Goal: Transaction & Acquisition: Purchase product/service

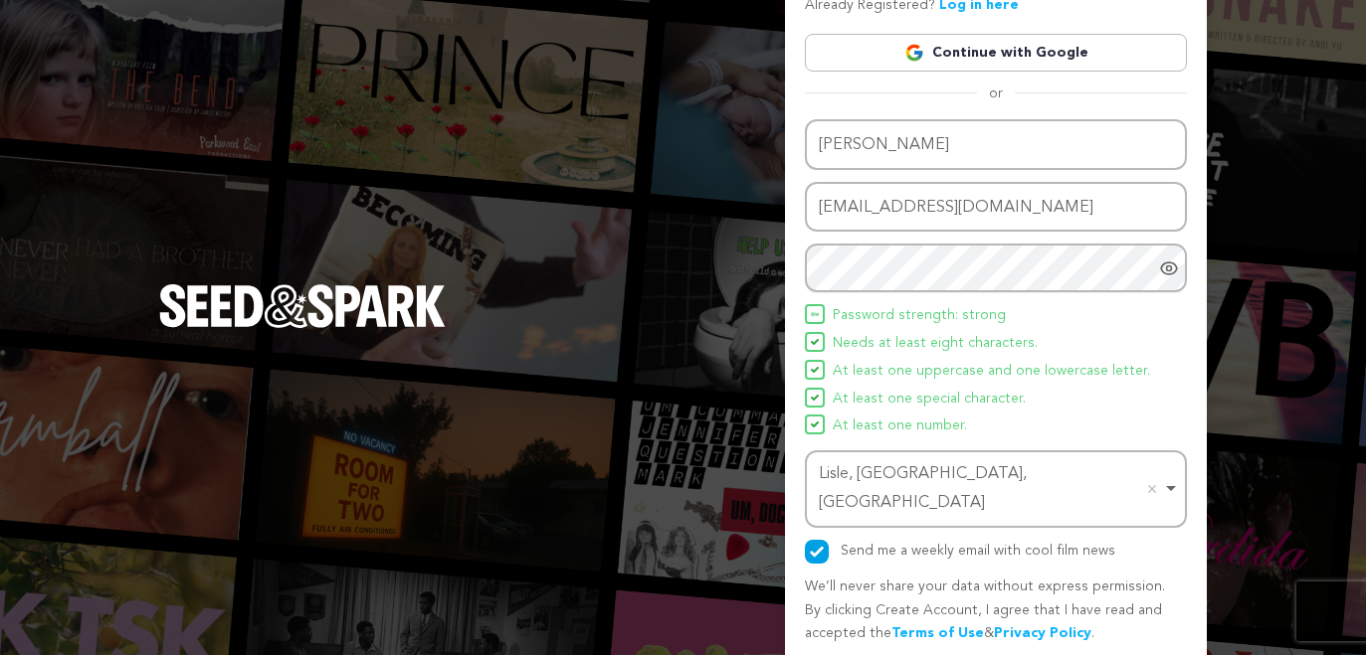
scroll to position [124, 0]
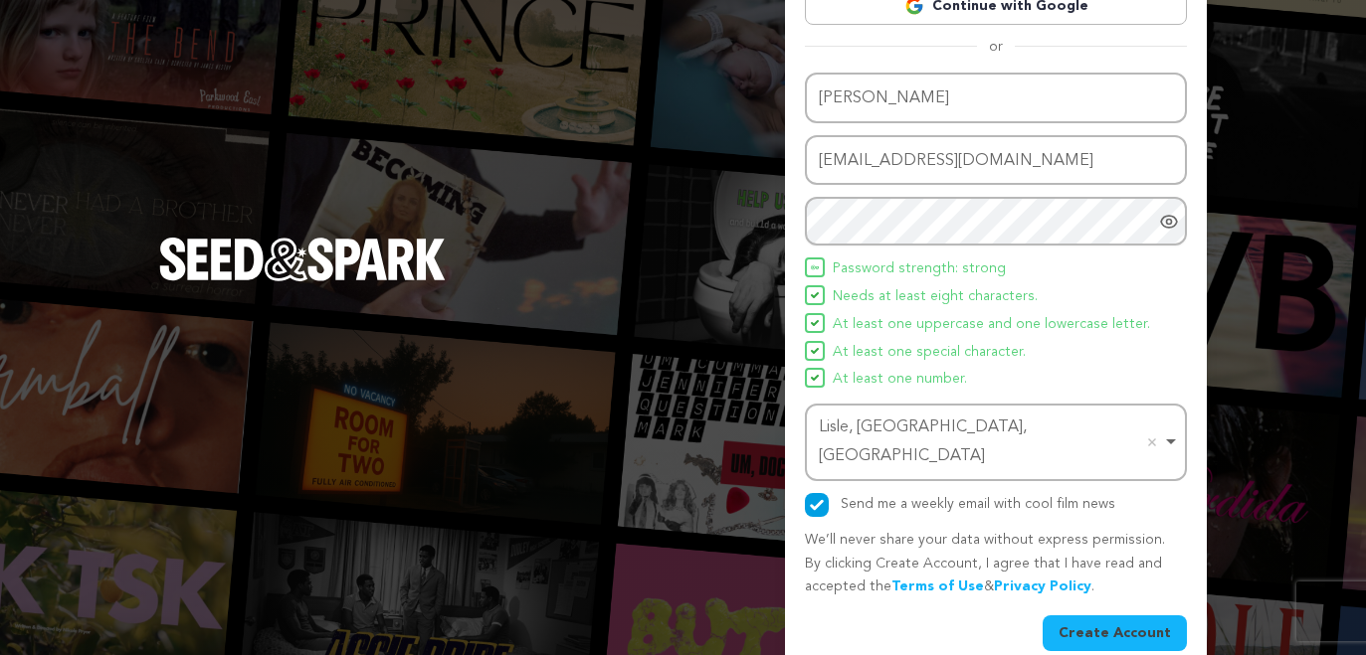
click at [1113, 616] on button "Create Account" at bounding box center [1114, 634] width 144 height 36
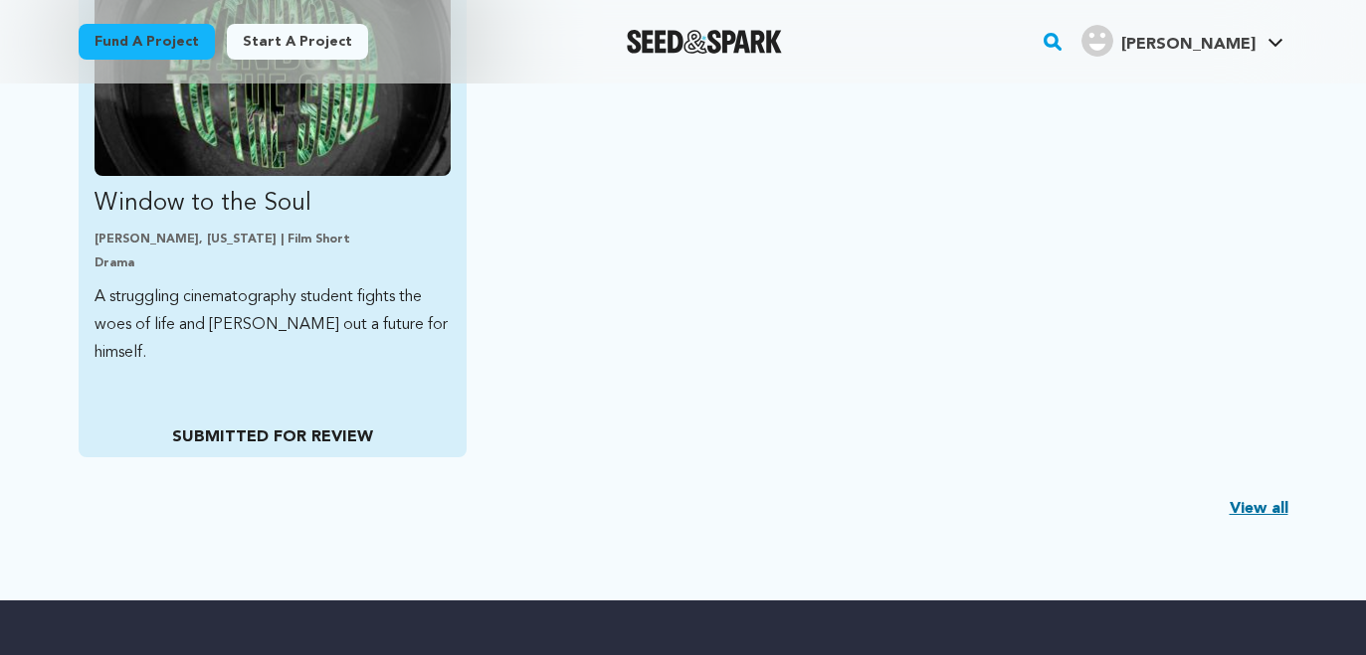
scroll to position [711, 0]
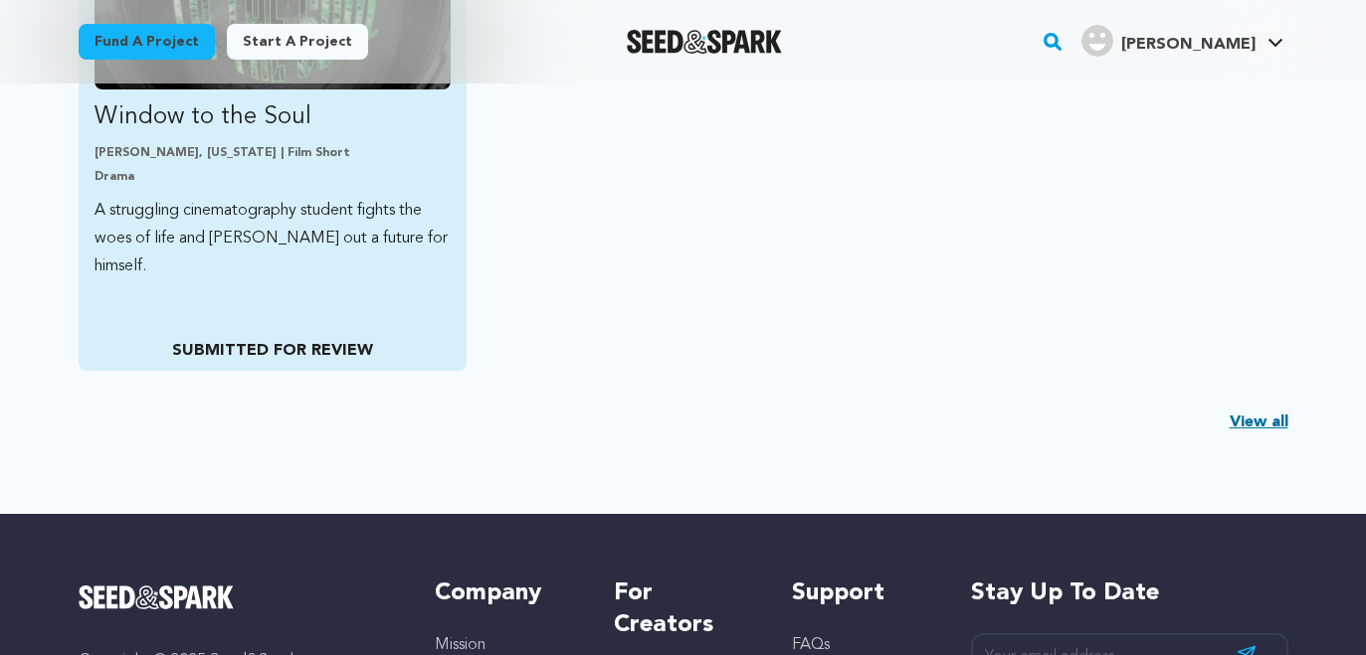
click at [277, 217] on p "A struggling cinematography student fights the woes of life and carves out a fu…" at bounding box center [272, 239] width 357 height 84
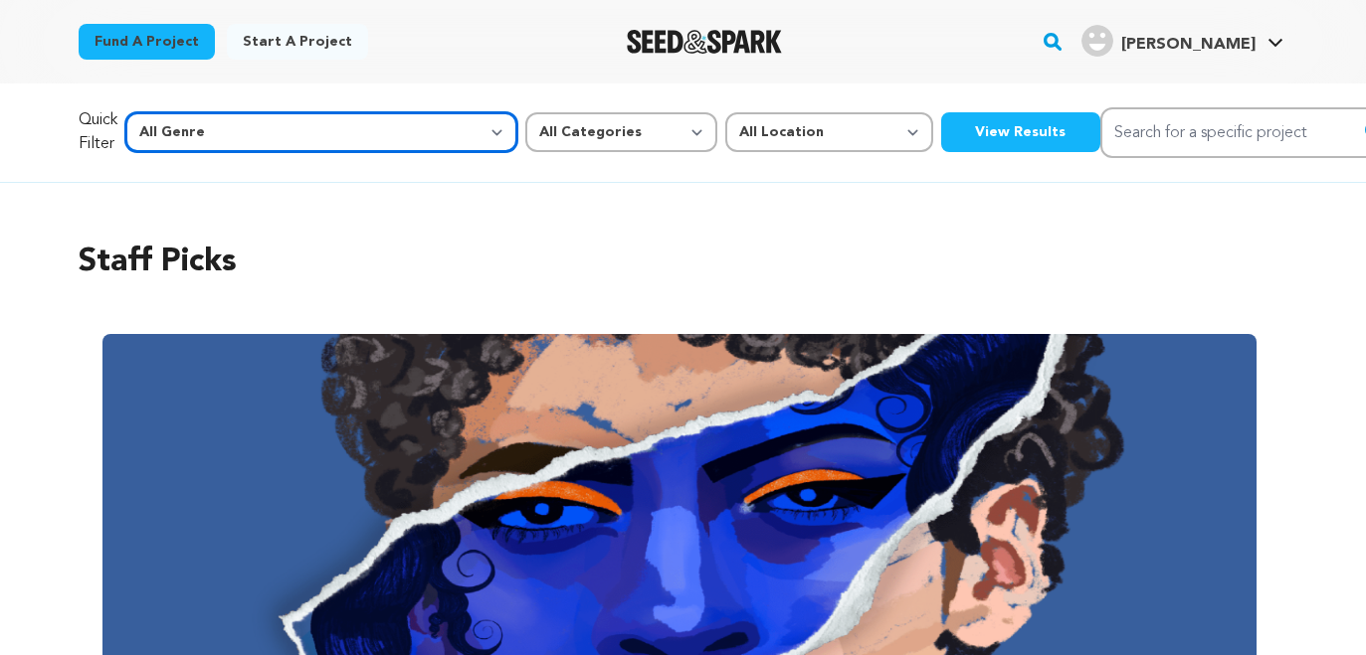
click at [125, 112] on select "All Genre Action Adventure Afrobeat Alternative Ambient Animation Bebop Big Ban…" at bounding box center [321, 132] width 392 height 40
select select "14"
click option "Horror" at bounding box center [0, 0] width 0 height 0
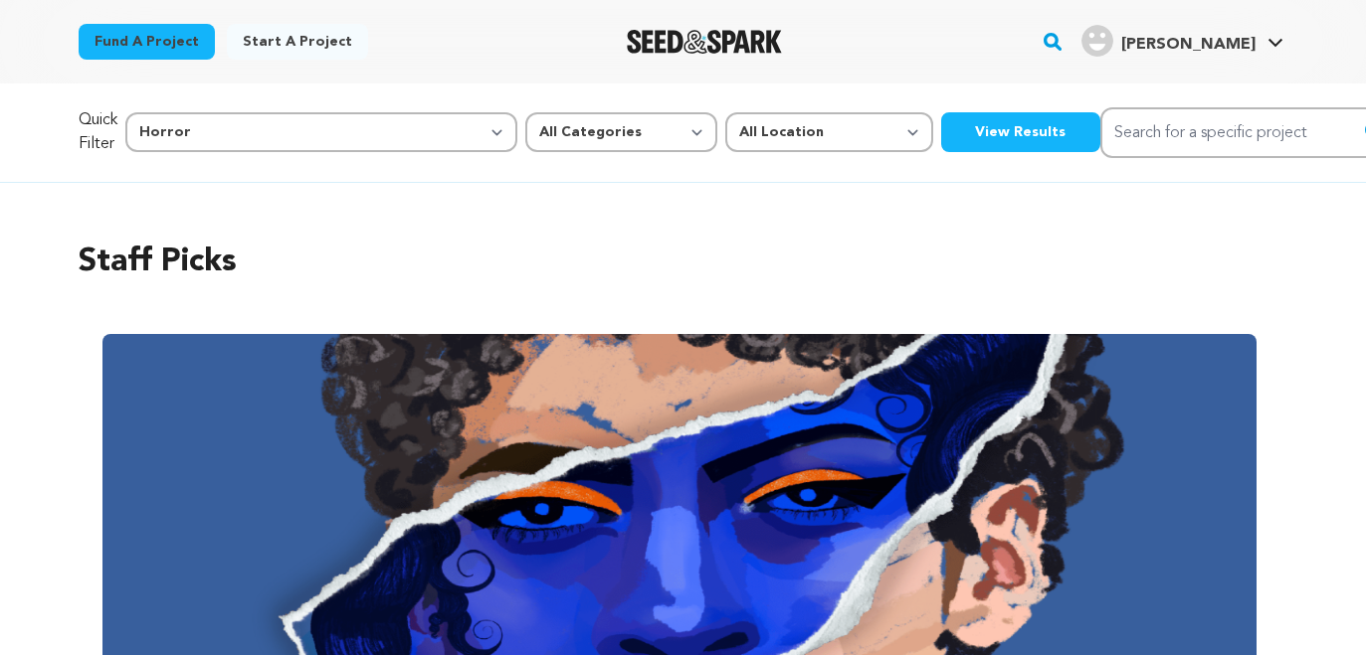
click at [941, 119] on button "View Results" at bounding box center [1020, 132] width 159 height 40
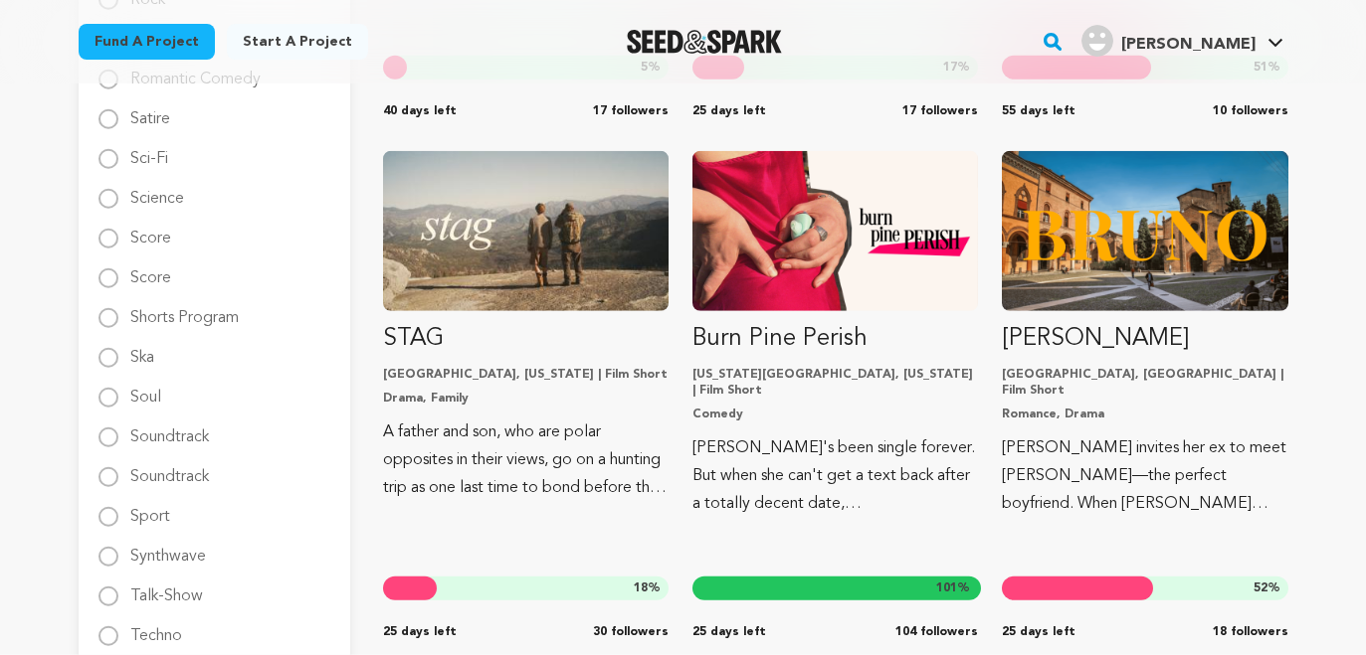
scroll to position [2805, 0]
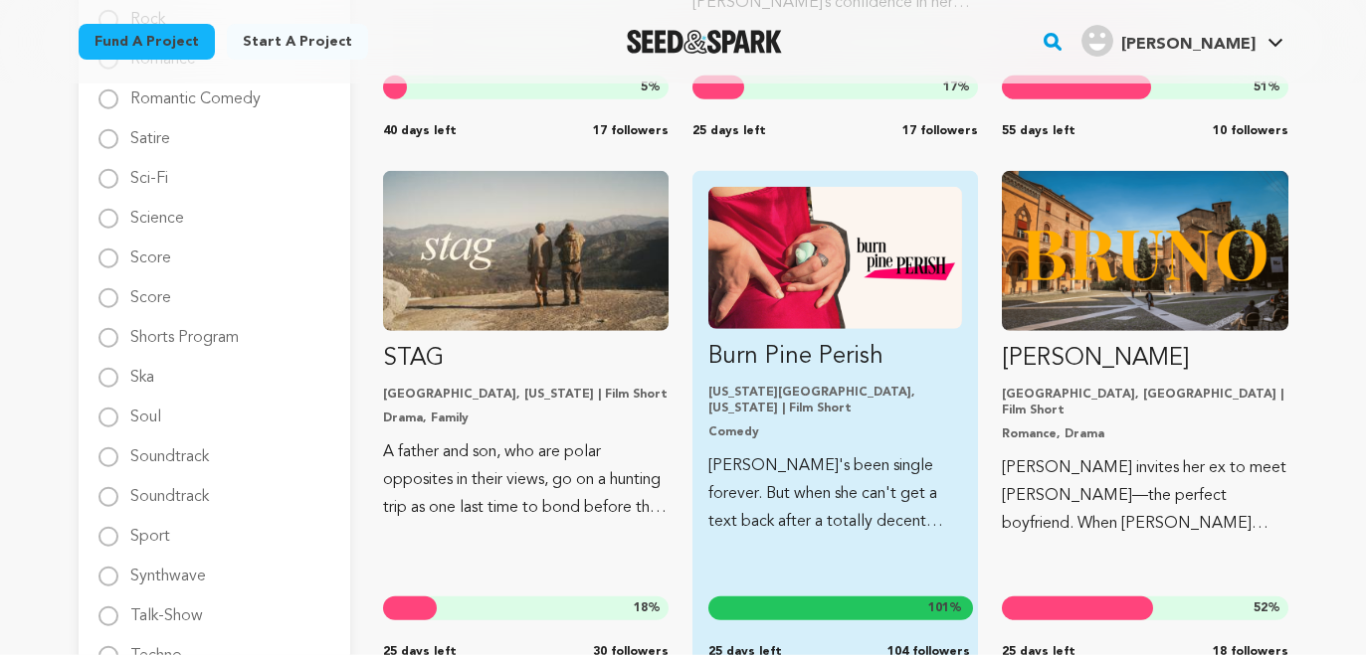
click at [853, 363] on p "Burn Pine Perish" at bounding box center [835, 357] width 254 height 32
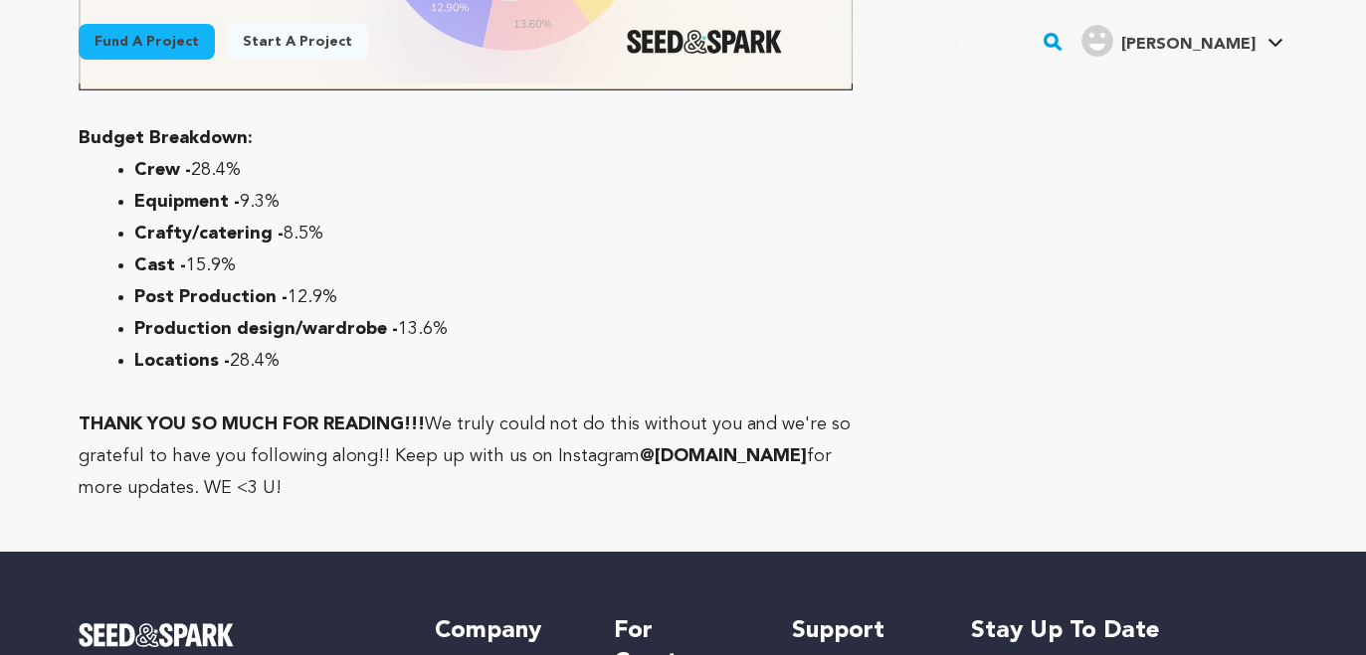
scroll to position [6112, 0]
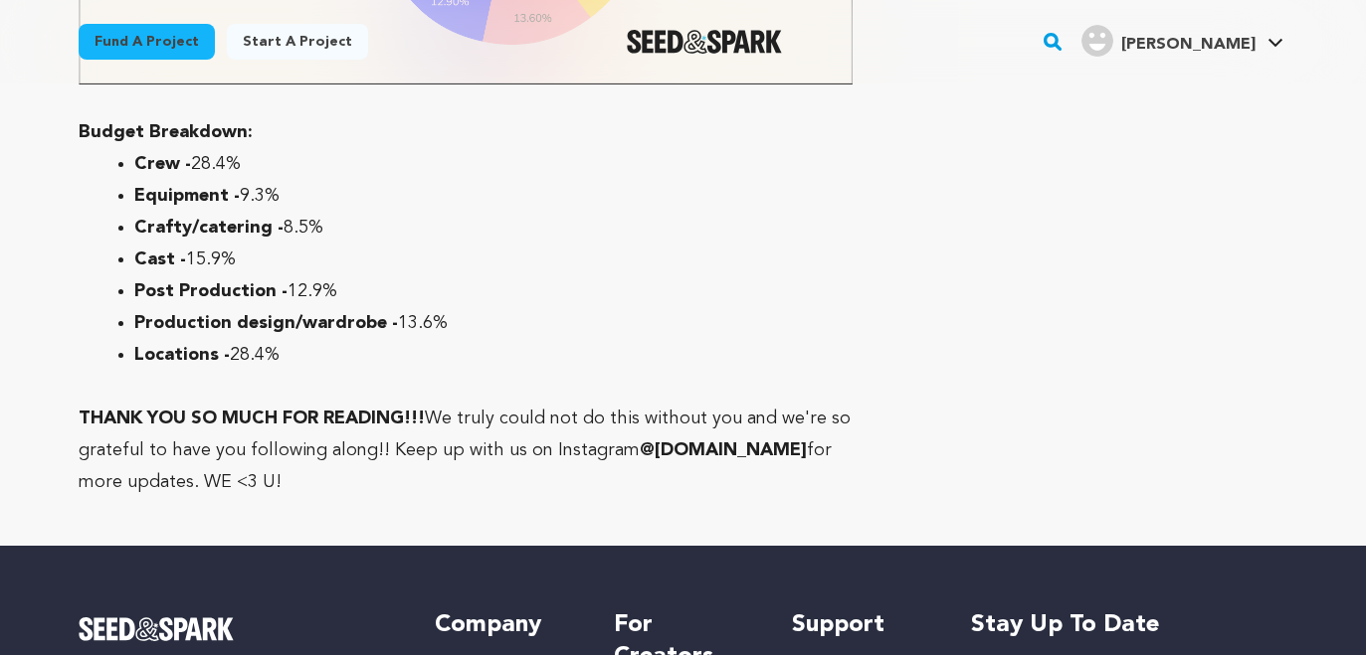
click at [655, 442] on strong "@[DOMAIN_NAME]" at bounding box center [723, 451] width 167 height 18
click at [640, 442] on strong "@[DOMAIN_NAME]" at bounding box center [723, 451] width 167 height 18
drag, startPoint x: 622, startPoint y: 332, endPoint x: 709, endPoint y: 338, distance: 87.7
click at [709, 403] on p "THANK YOU SO MUCH FOR READING!!! We truly could not do this without you and we'…" at bounding box center [466, 450] width 775 height 95
click at [709, 442] on strong "@[DOMAIN_NAME]" at bounding box center [723, 451] width 167 height 18
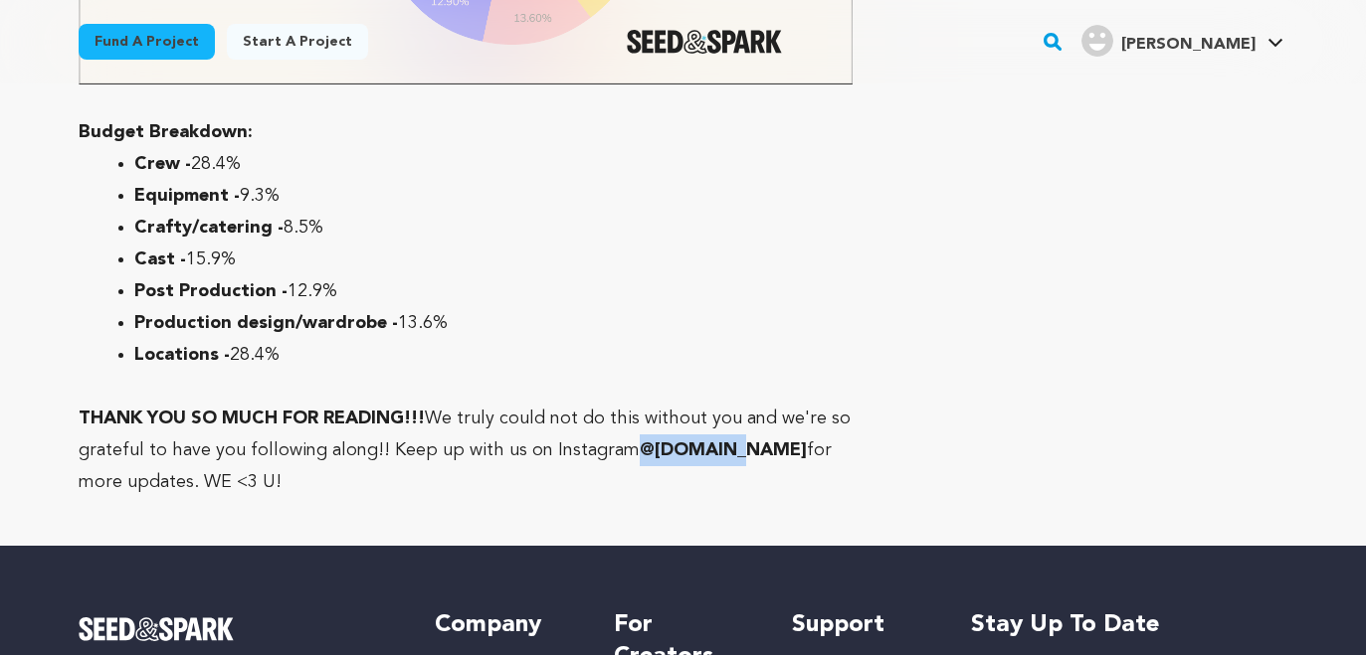
drag, startPoint x: 709, startPoint y: 338, endPoint x: 629, endPoint y: 338, distance: 80.6
click at [640, 442] on strong "@[DOMAIN_NAME]" at bounding box center [723, 451] width 167 height 18
copy strong "@[DOMAIN_NAME]"
